Goal: Information Seeking & Learning: Learn about a topic

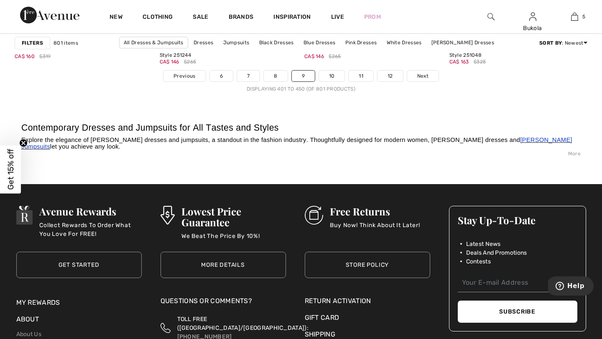
scroll to position [3815, 0]
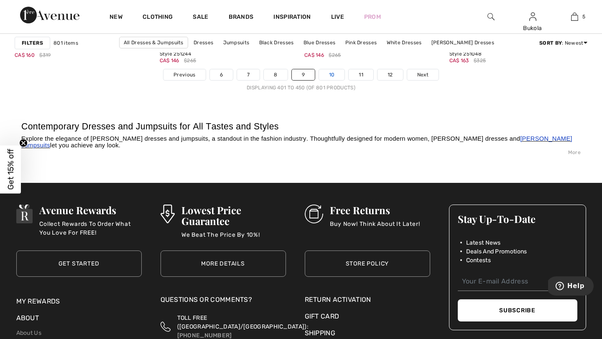
click at [335, 71] on link "10" at bounding box center [332, 74] width 26 height 11
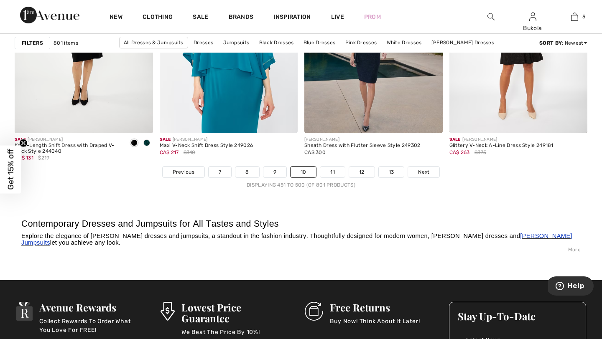
scroll to position [3734, 0]
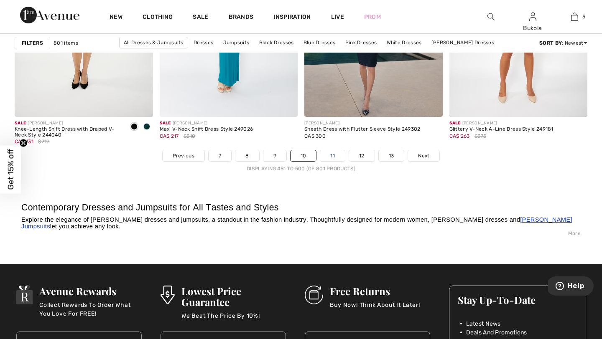
click at [334, 159] on link "11" at bounding box center [332, 155] width 25 height 11
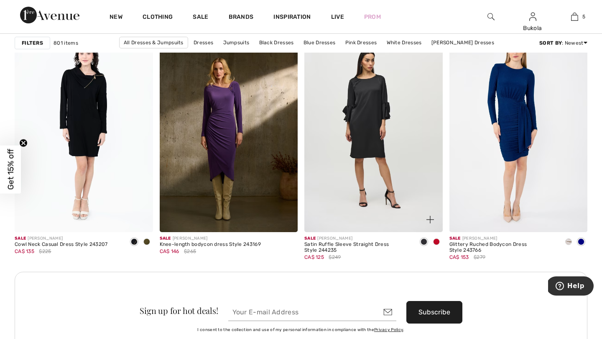
scroll to position [1679, 0]
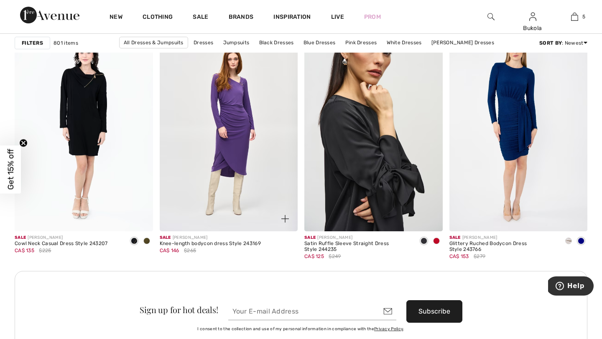
click at [188, 163] on img at bounding box center [229, 128] width 138 height 207
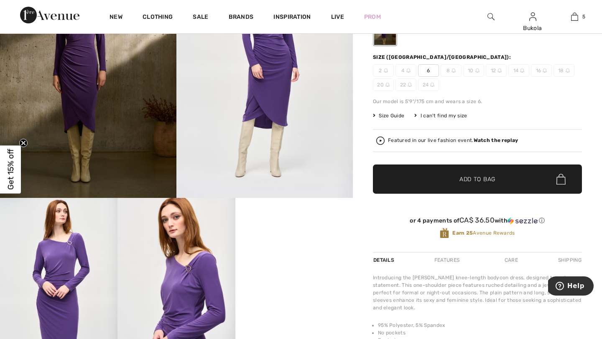
scroll to position [108, 0]
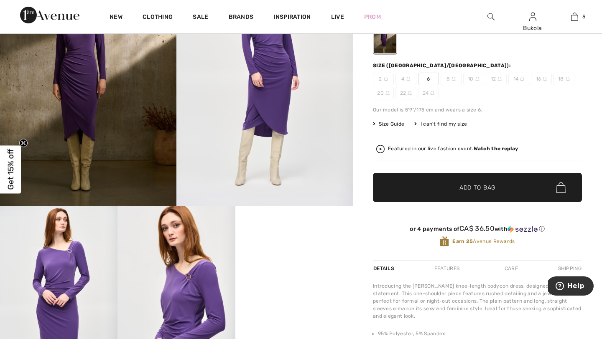
click at [492, 147] on strong "Watch the replay" at bounding box center [495, 149] width 45 height 6
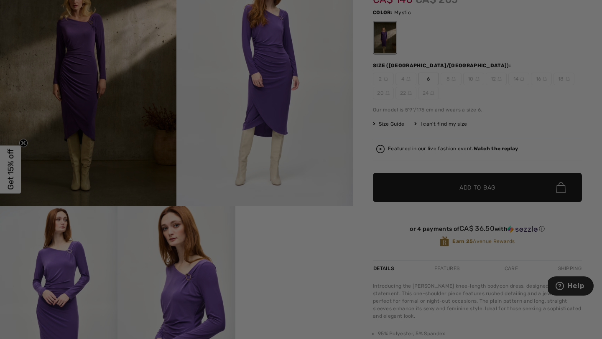
scroll to position [0, 0]
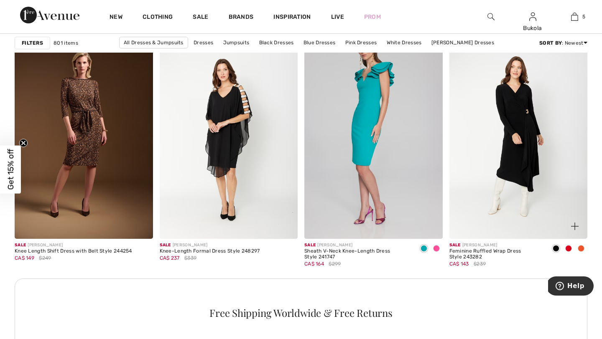
scroll to position [2772, 0]
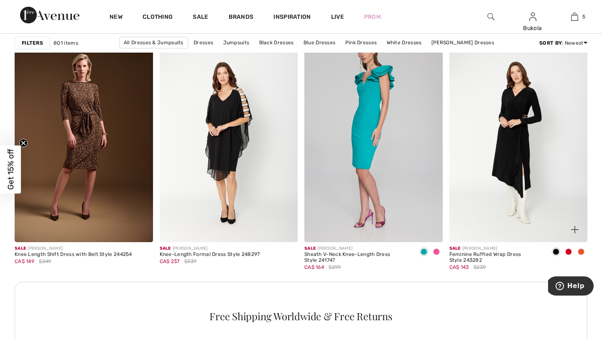
click at [567, 249] on span at bounding box center [568, 252] width 7 height 7
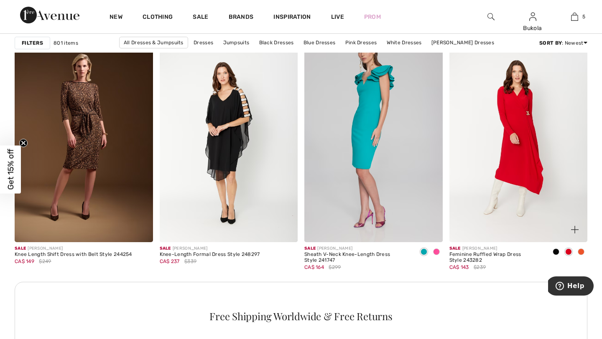
click at [525, 211] on img at bounding box center [518, 139] width 138 height 207
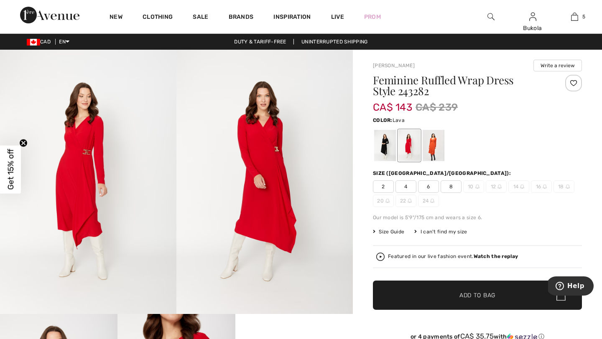
click at [426, 151] on div at bounding box center [433, 145] width 22 height 31
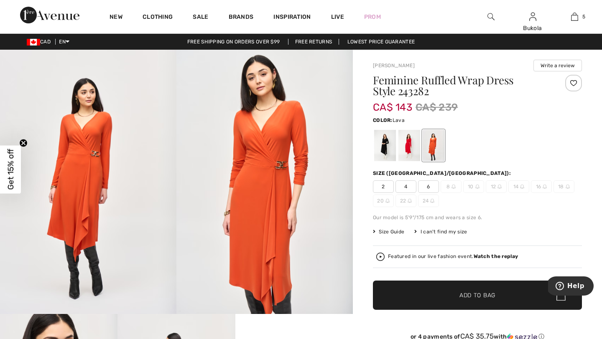
click at [481, 255] on strong "Watch the replay" at bounding box center [495, 257] width 45 height 6
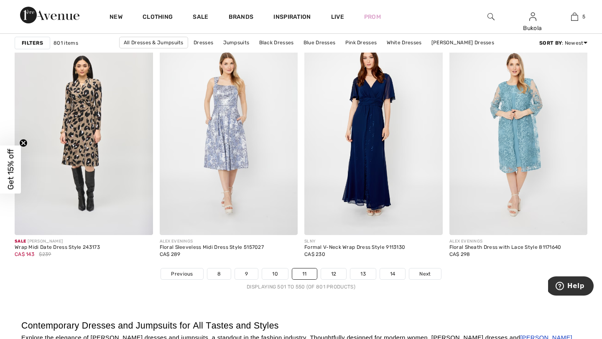
scroll to position [3613, 0]
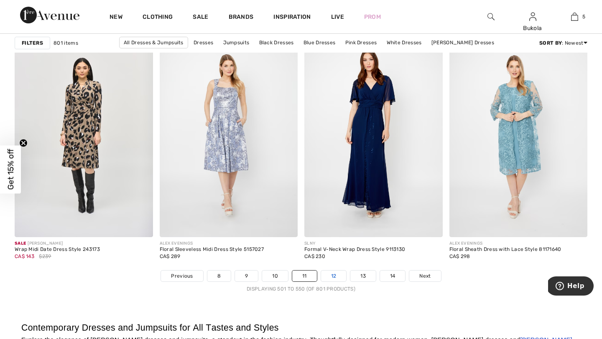
click at [332, 278] on link "12" at bounding box center [333, 276] width 25 height 11
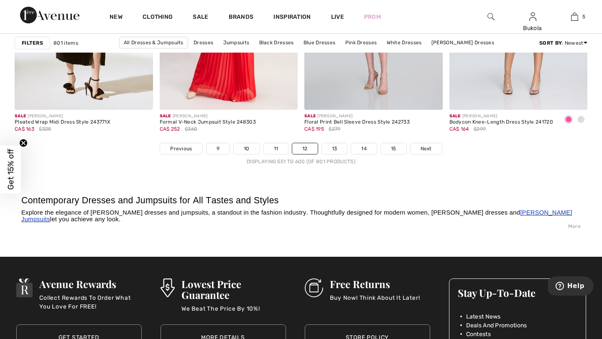
scroll to position [3760, 0]
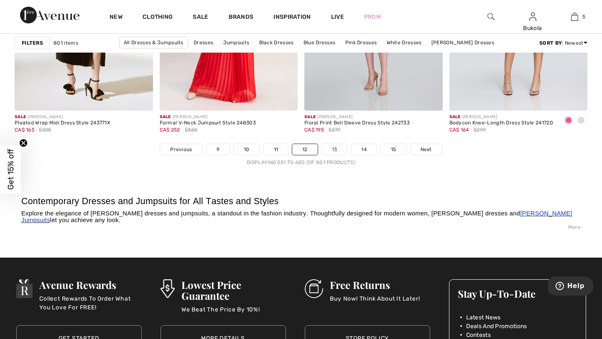
click at [331, 144] on link "13" at bounding box center [334, 149] width 25 height 11
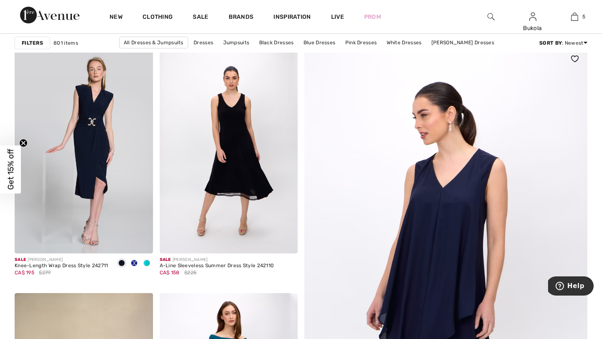
scroll to position [62, 0]
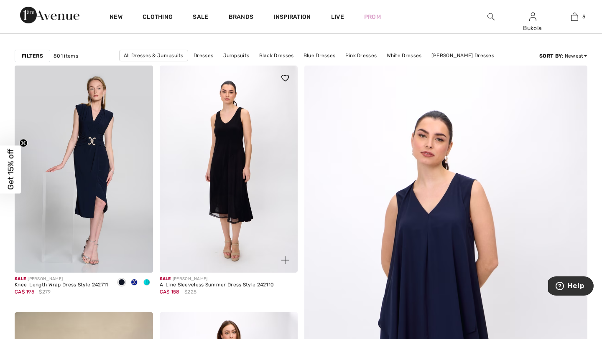
click at [225, 198] on img at bounding box center [229, 169] width 138 height 207
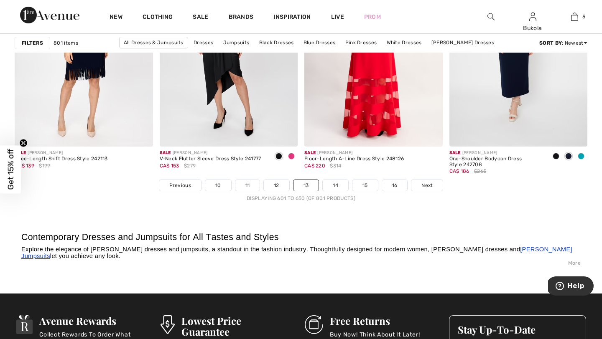
scroll to position [3705, 0]
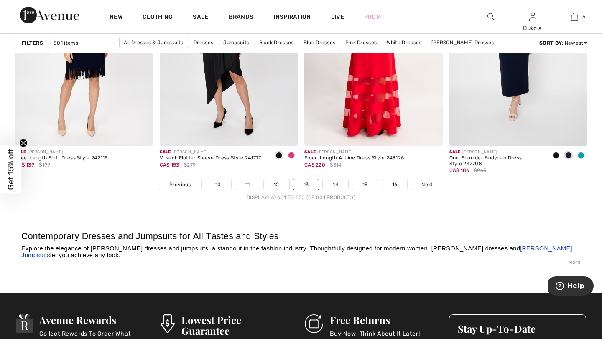
click at [337, 185] on link "14" at bounding box center [334, 184] width 25 height 11
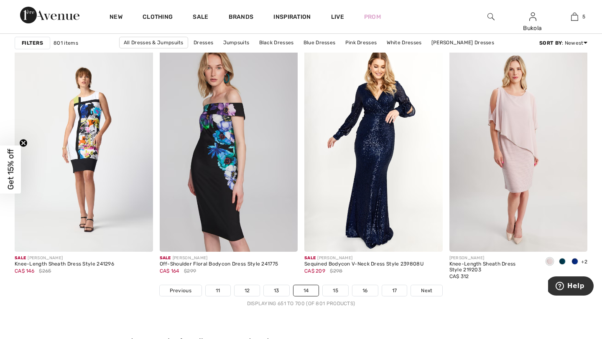
scroll to position [3599, 0]
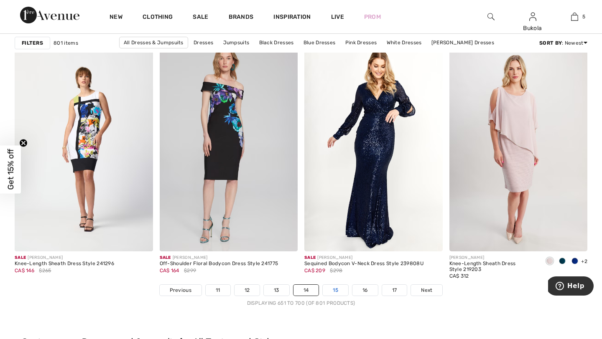
click at [334, 292] on link "15" at bounding box center [334, 290] width 25 height 11
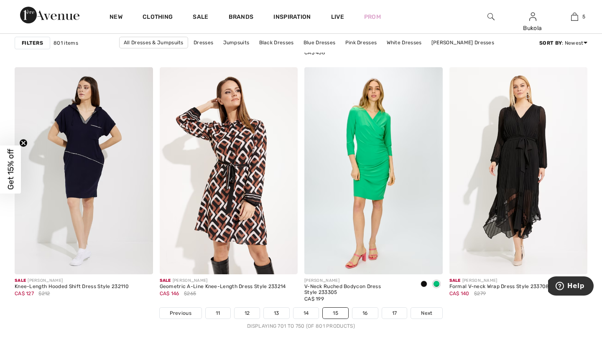
scroll to position [3564, 0]
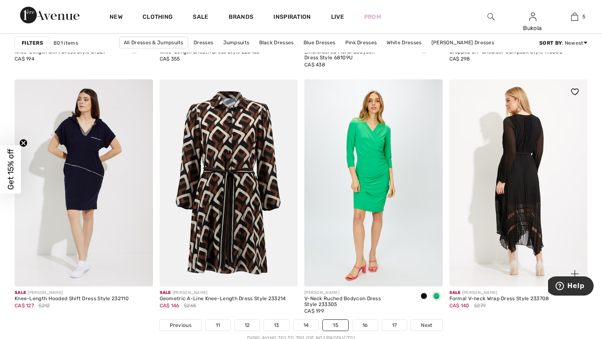
click at [529, 181] on img at bounding box center [518, 182] width 138 height 207
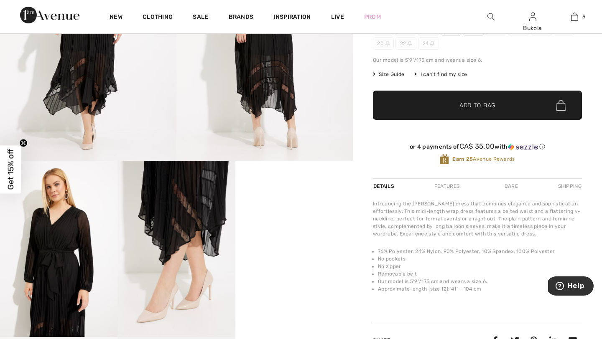
scroll to position [154, 0]
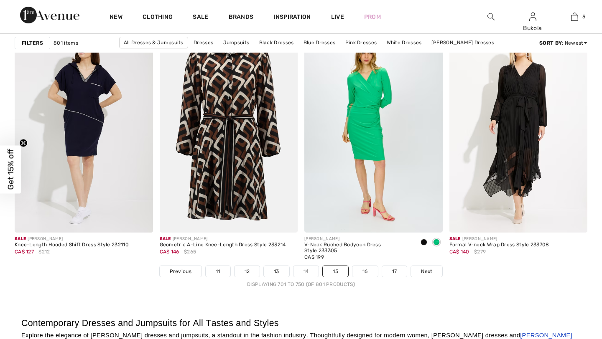
scroll to position [3660, 0]
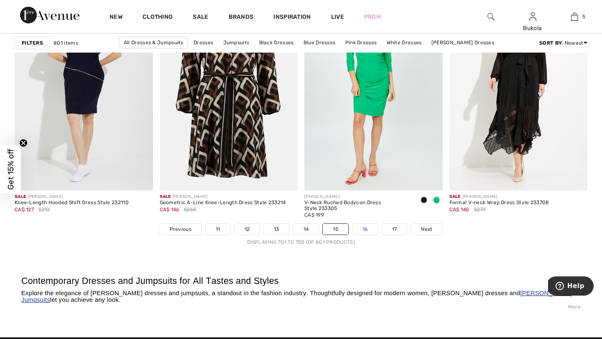
click at [359, 231] on link "16" at bounding box center [364, 229] width 25 height 11
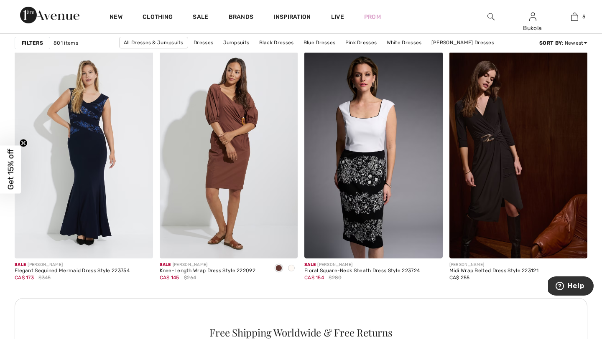
scroll to position [2754, 0]
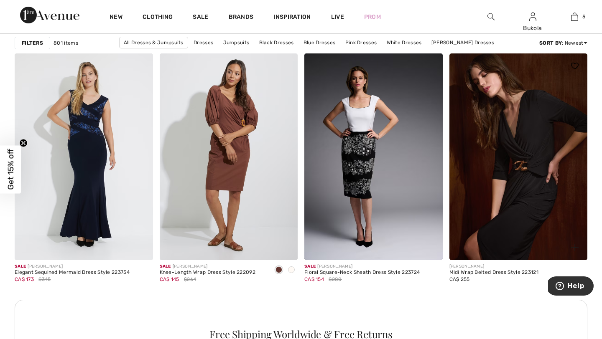
click at [474, 203] on img at bounding box center [518, 156] width 138 height 207
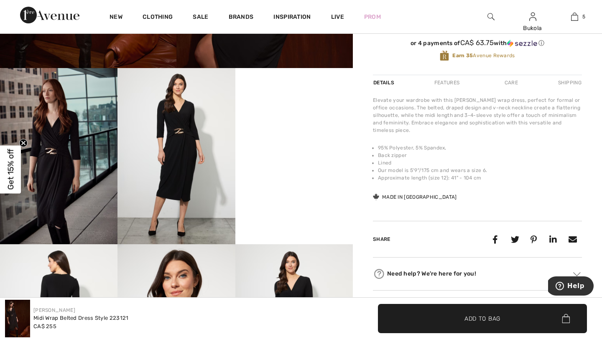
scroll to position [243, 0]
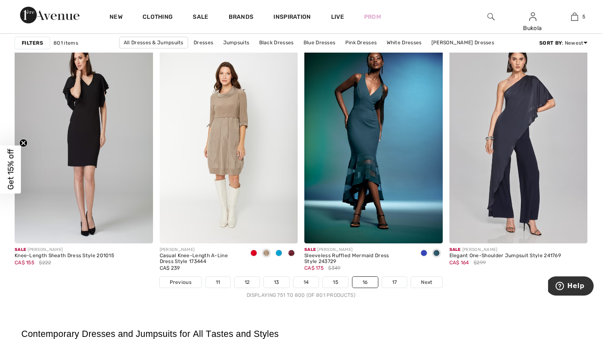
scroll to position [3689, 0]
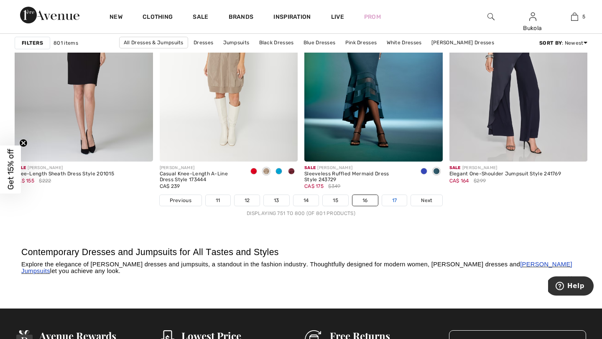
click at [393, 199] on link "17" at bounding box center [394, 200] width 25 height 11
